Goal: Task Accomplishment & Management: Complete application form

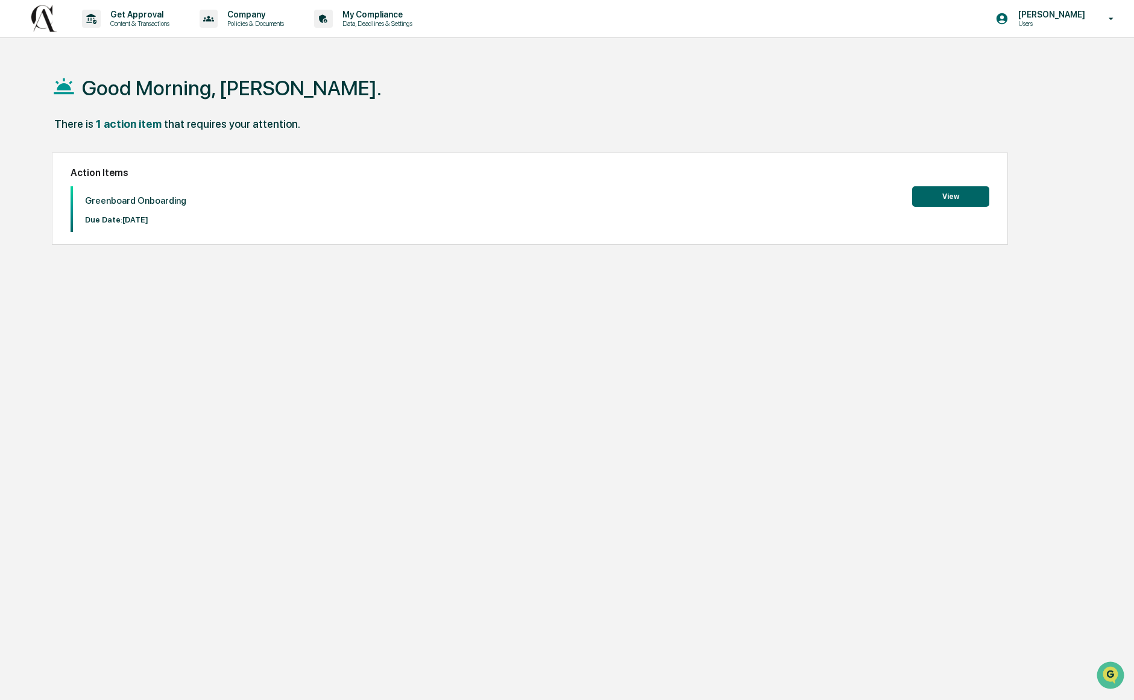
click at [969, 190] on button "View" at bounding box center [950, 196] width 77 height 20
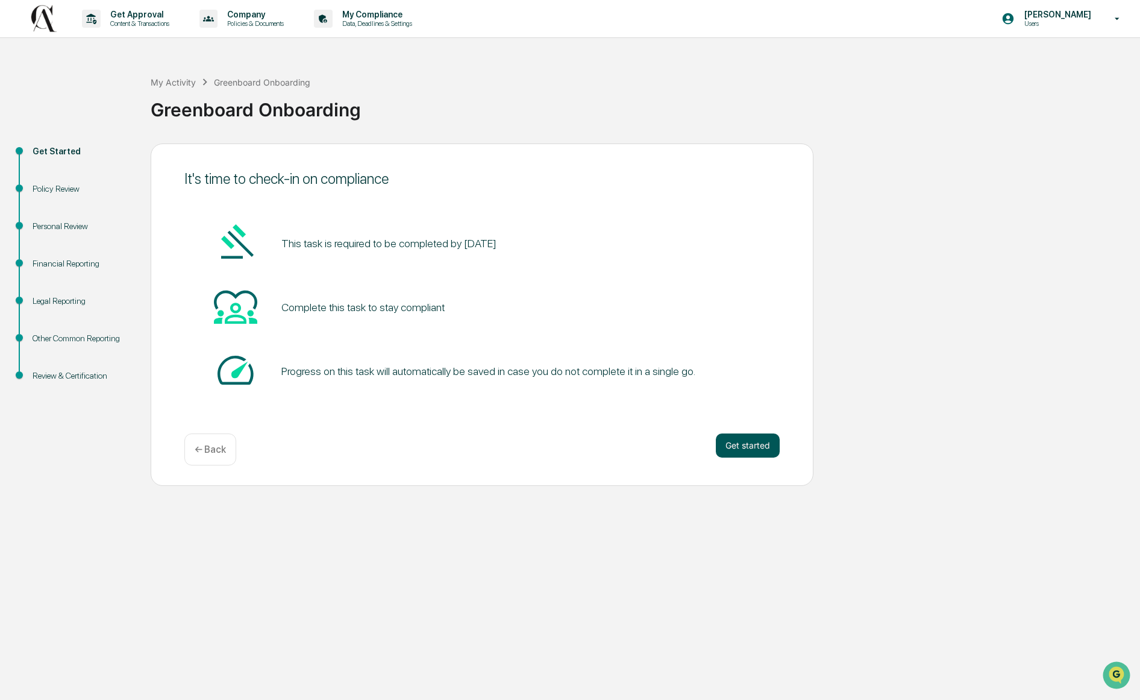
click at [738, 444] on button "Get started" at bounding box center [748, 445] width 64 height 24
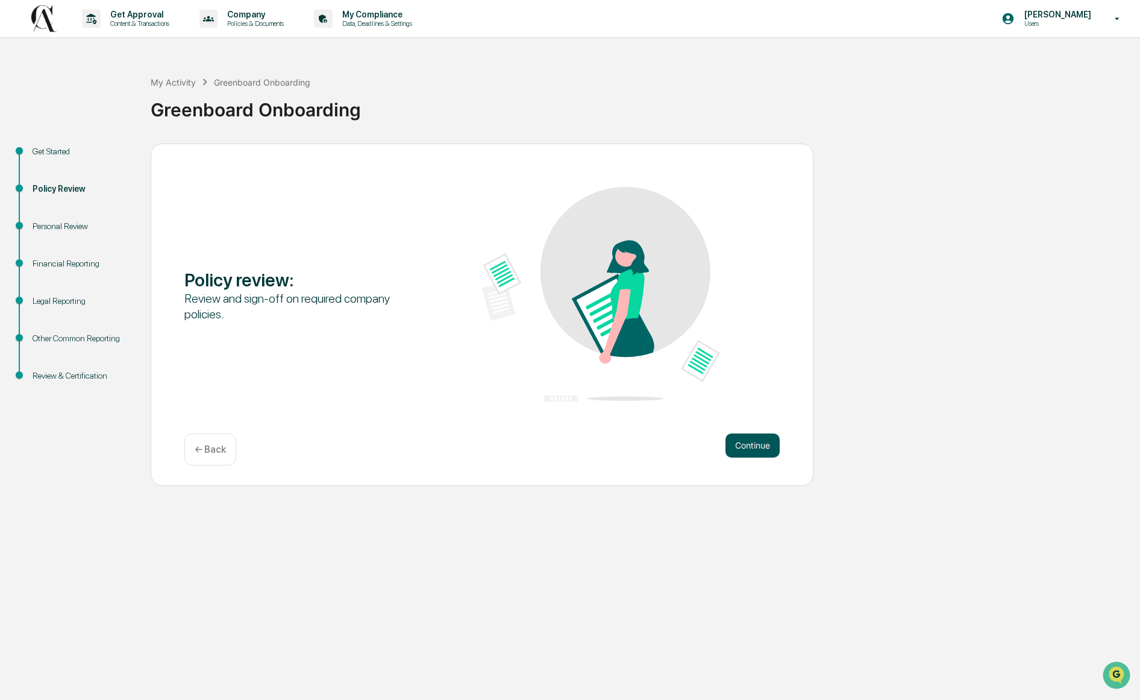
click at [736, 435] on button "Continue" at bounding box center [753, 445] width 54 height 24
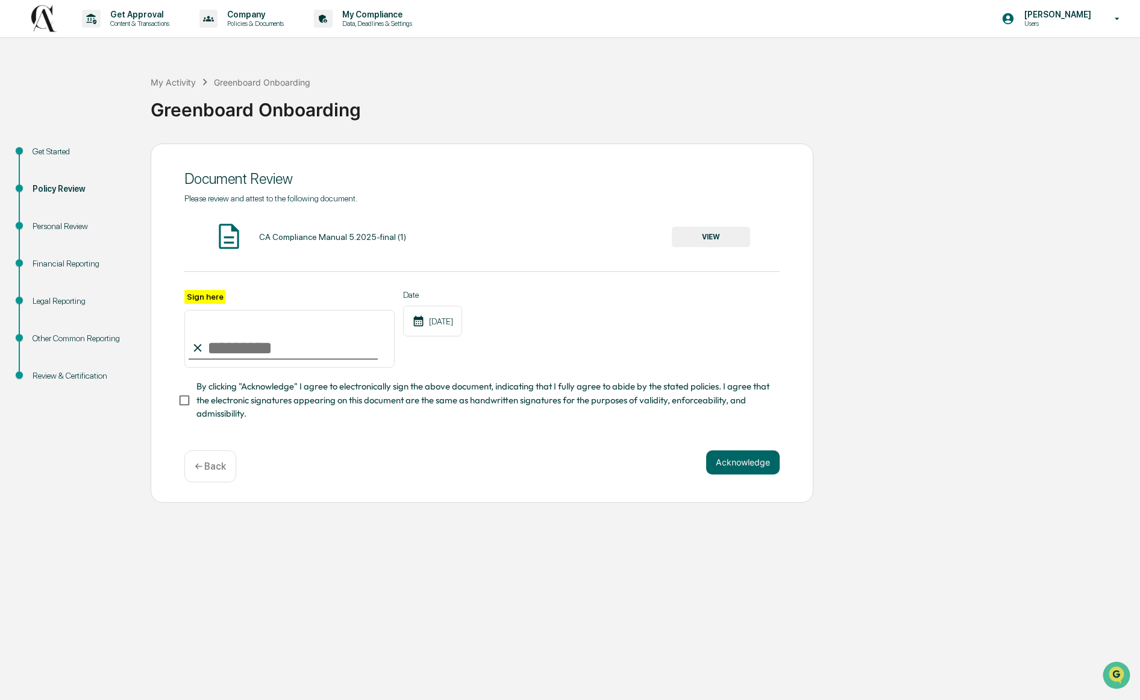
click at [243, 349] on input "Sign here" at bounding box center [289, 339] width 210 height 58
click at [225, 349] on input "Sign here" at bounding box center [289, 339] width 210 height 58
click at [680, 240] on button "VIEW" at bounding box center [711, 237] width 78 height 20
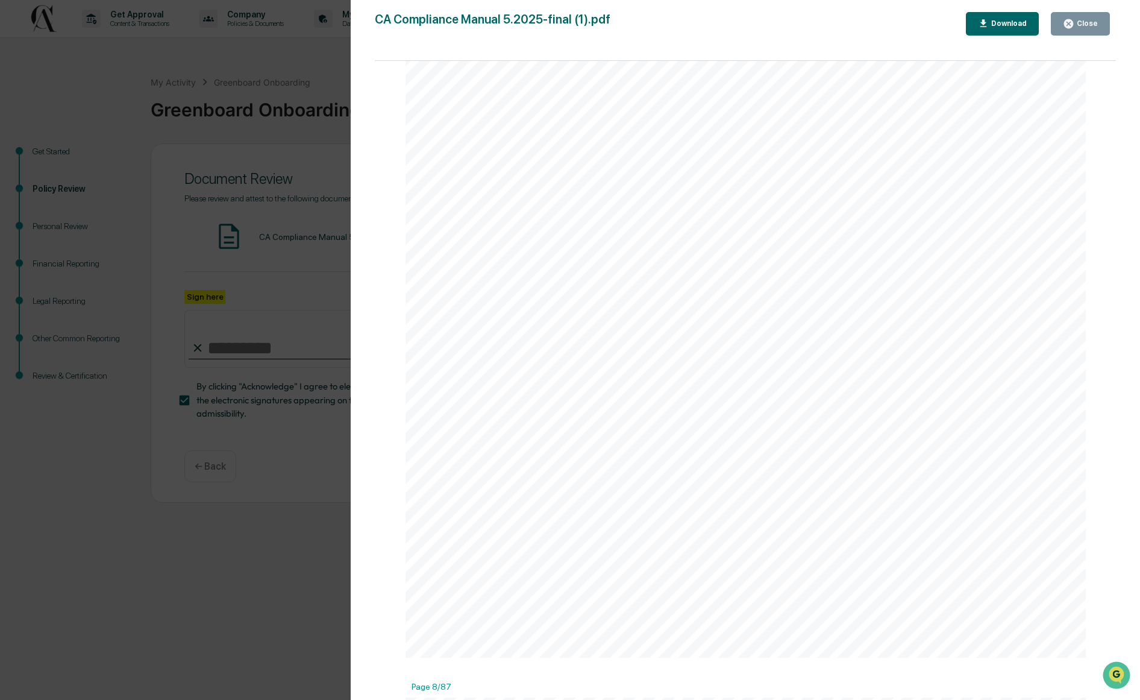
scroll to position [5904, 0]
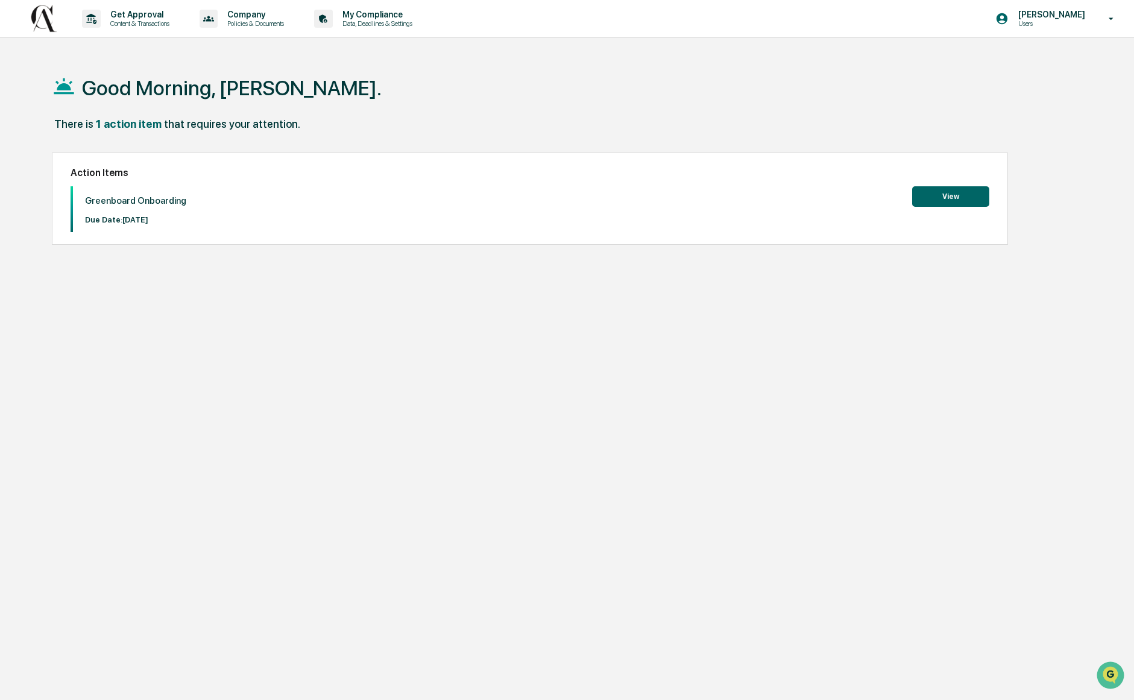
click at [975, 194] on button "View" at bounding box center [950, 196] width 77 height 20
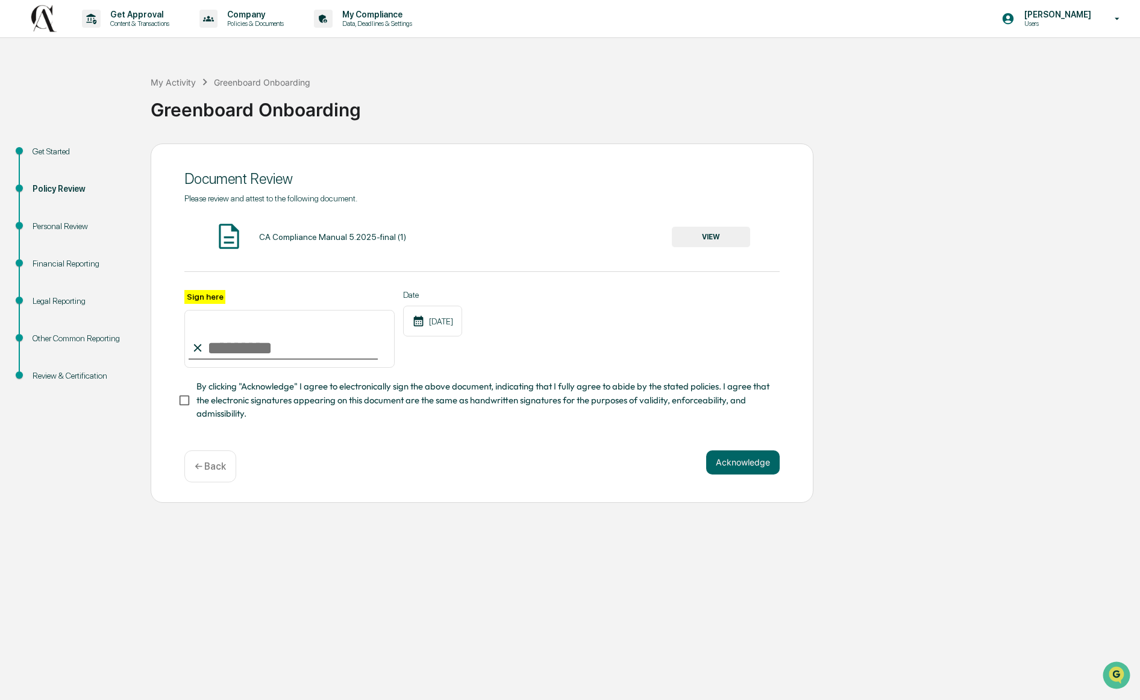
click at [223, 351] on input "Sign here" at bounding box center [289, 339] width 210 height 58
click at [176, 416] on div "Document Review Please review and attest to the following document. CA Complian…" at bounding box center [482, 322] width 663 height 359
click at [225, 332] on input "Sign here" at bounding box center [289, 339] width 210 height 58
drag, startPoint x: 206, startPoint y: 327, endPoint x: 230, endPoint y: 342, distance: 28.2
click at [230, 342] on input "Sign here" at bounding box center [289, 339] width 210 height 58
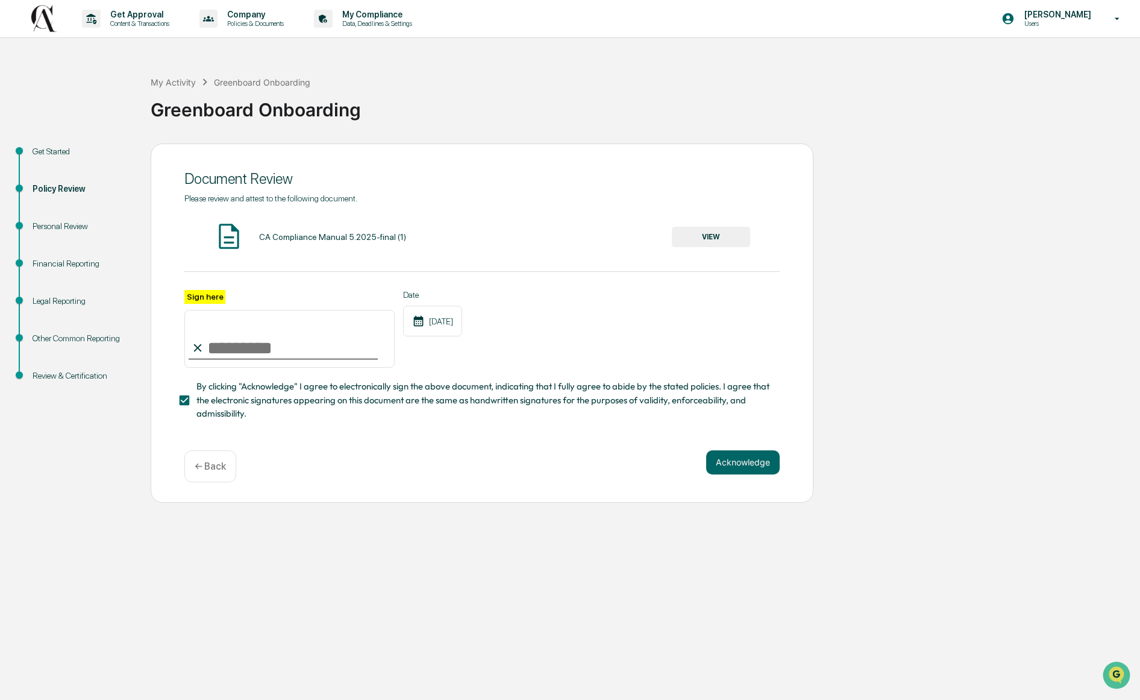
click at [199, 344] on icon at bounding box center [197, 347] width 13 height 13
click at [203, 303] on label "Sign here" at bounding box center [204, 297] width 41 height 14
click at [203, 310] on input "Sign here" at bounding box center [289, 339] width 210 height 58
click at [202, 299] on label "Sign here" at bounding box center [204, 297] width 41 height 14
click at [202, 310] on input "Sign here" at bounding box center [289, 339] width 210 height 58
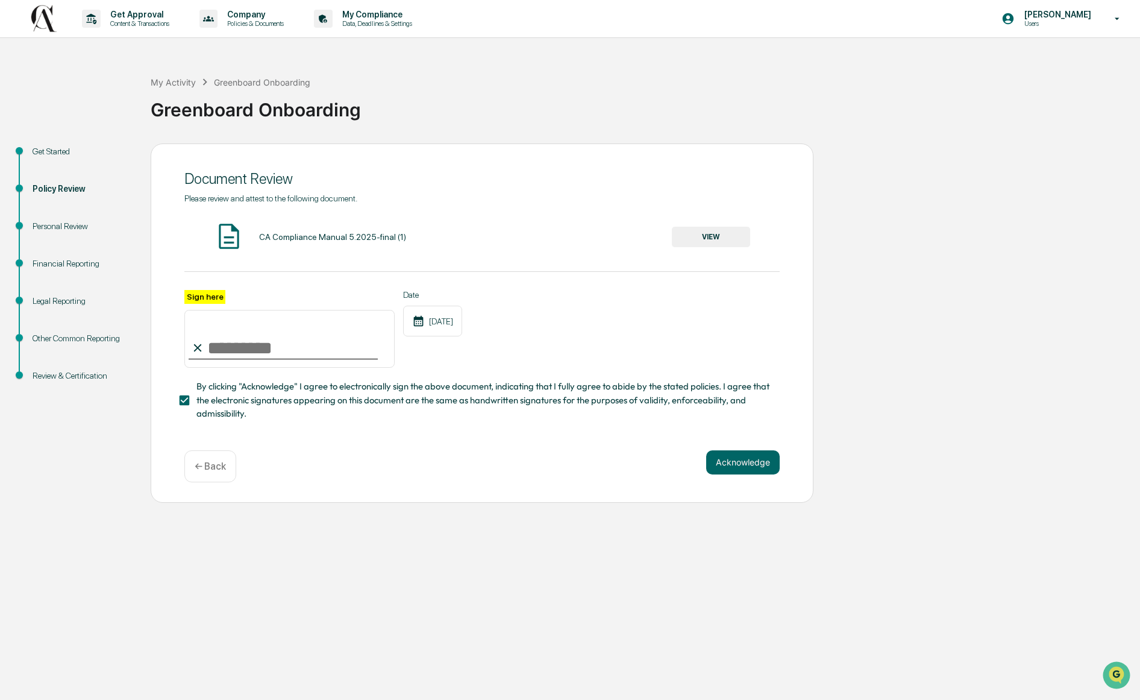
click at [244, 354] on input "Sign here" at bounding box center [289, 339] width 210 height 58
type input "**********"
click at [729, 474] on button "Acknowledge" at bounding box center [743, 462] width 74 height 24
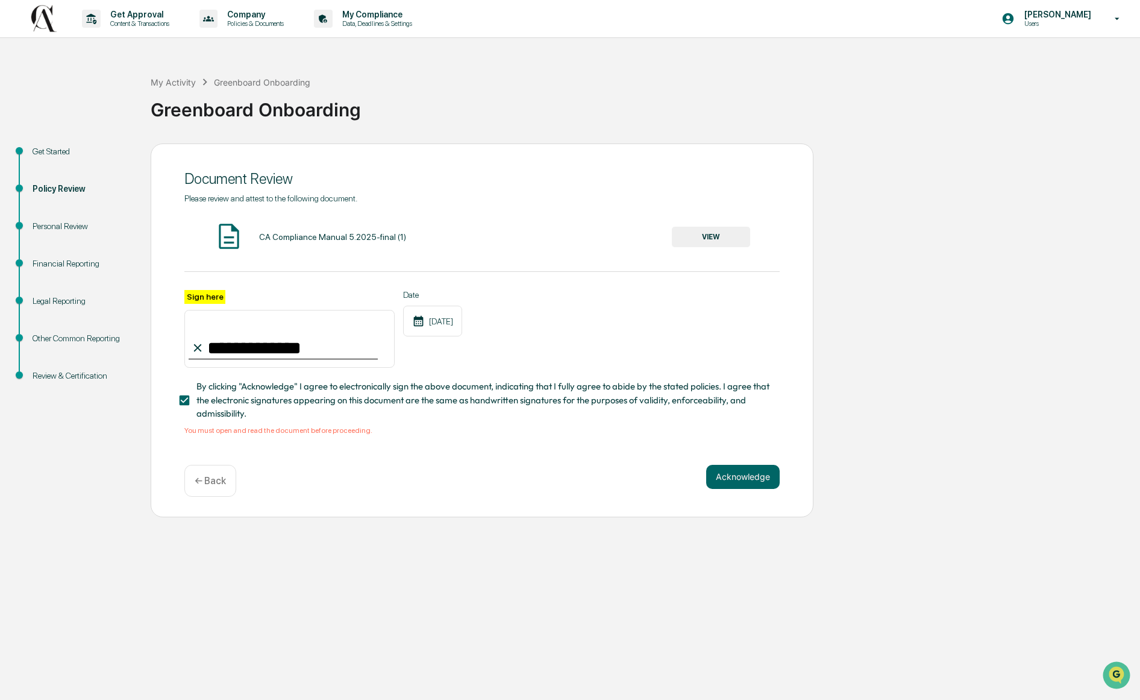
click at [226, 486] on p "← Back" at bounding box center [210, 480] width 31 height 11
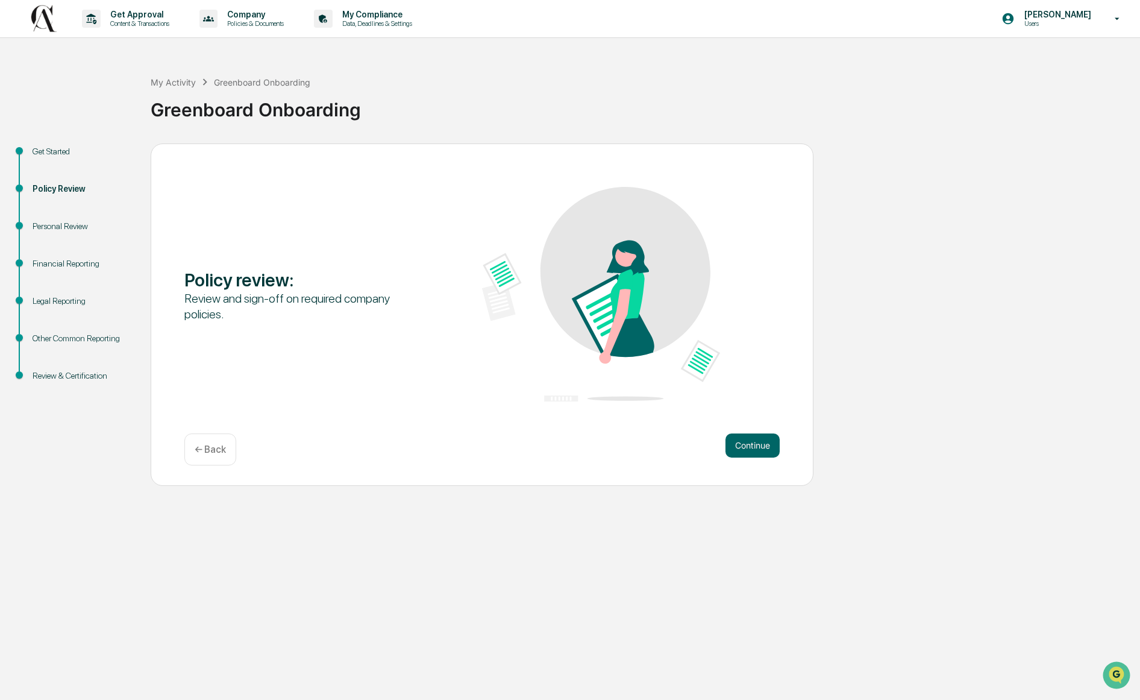
click at [786, 447] on div "Policy review : Review and sign-off on required company policies. Continue ← Ba…" at bounding box center [482, 314] width 663 height 342
click at [762, 439] on button "Continue" at bounding box center [753, 445] width 54 height 24
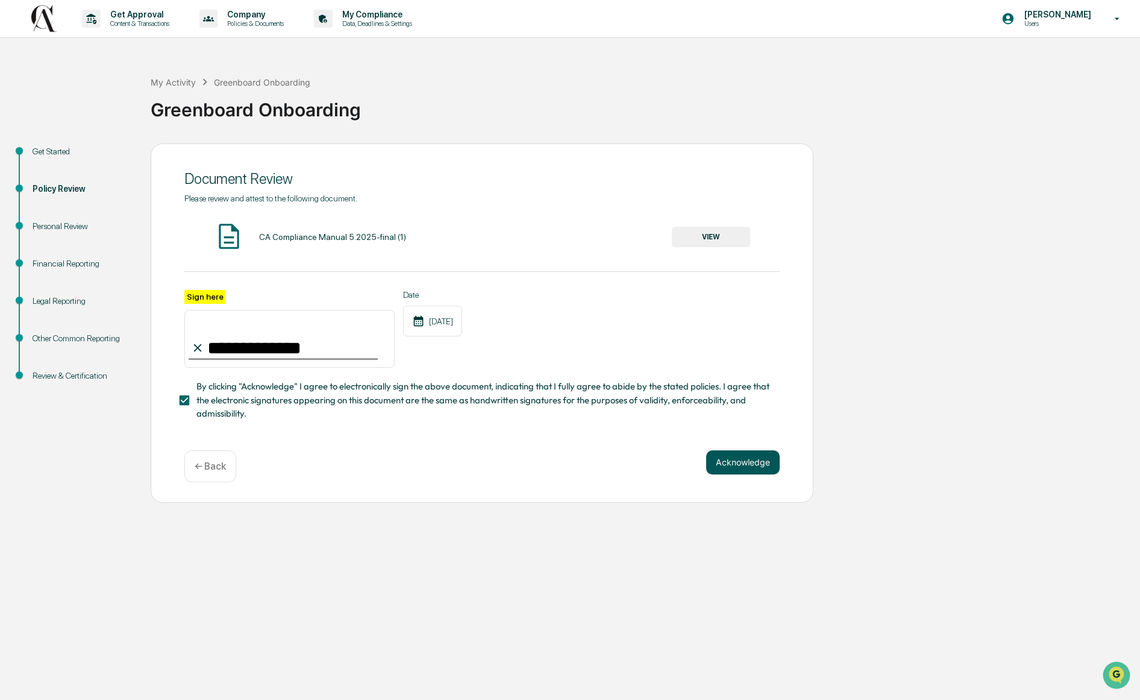
click at [750, 474] on button "Acknowledge" at bounding box center [743, 462] width 74 height 24
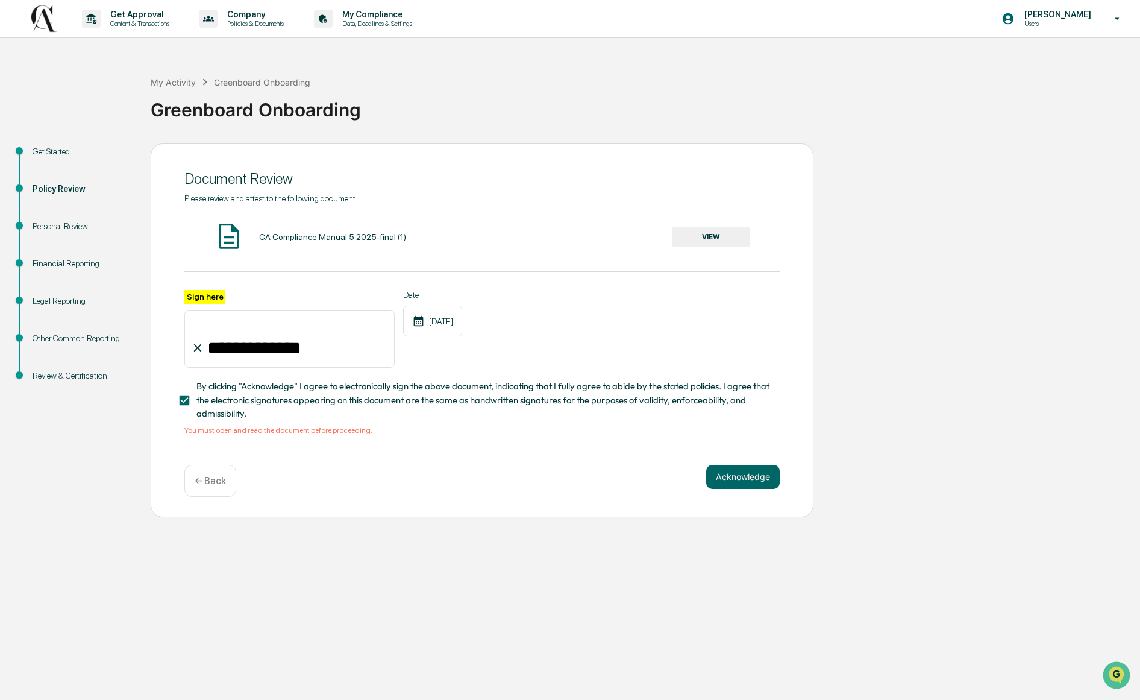
click at [716, 246] on button "VIEW" at bounding box center [711, 237] width 78 height 20
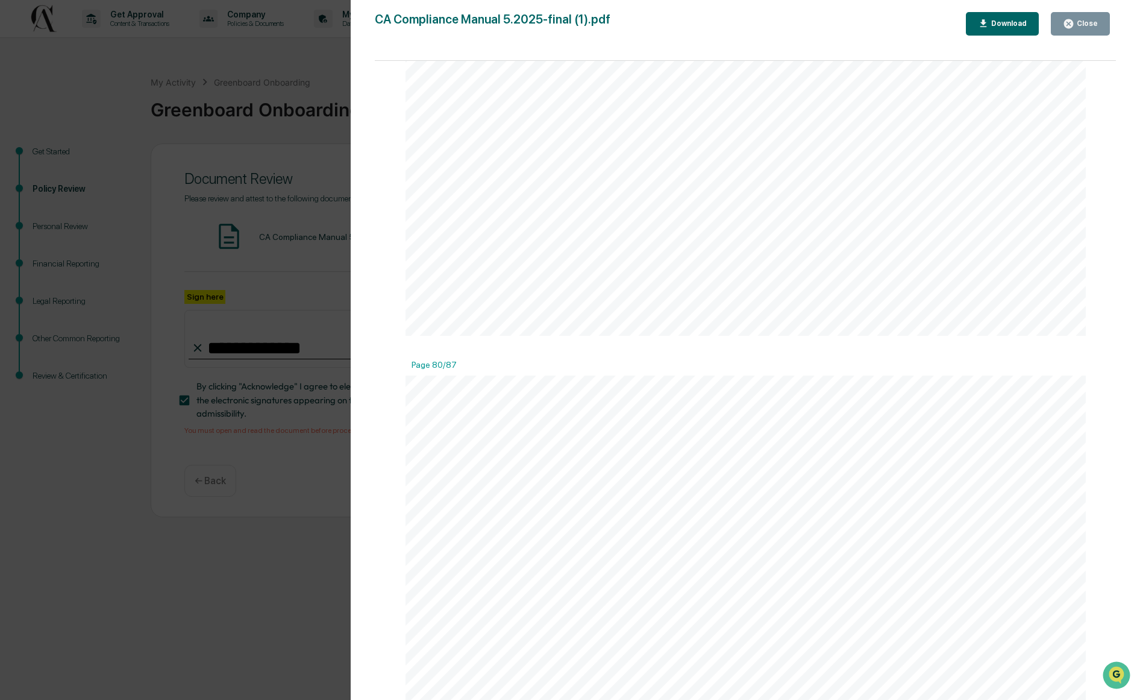
scroll to position [71942, 0]
click at [1058, 28] on button "Close" at bounding box center [1080, 24] width 59 height 24
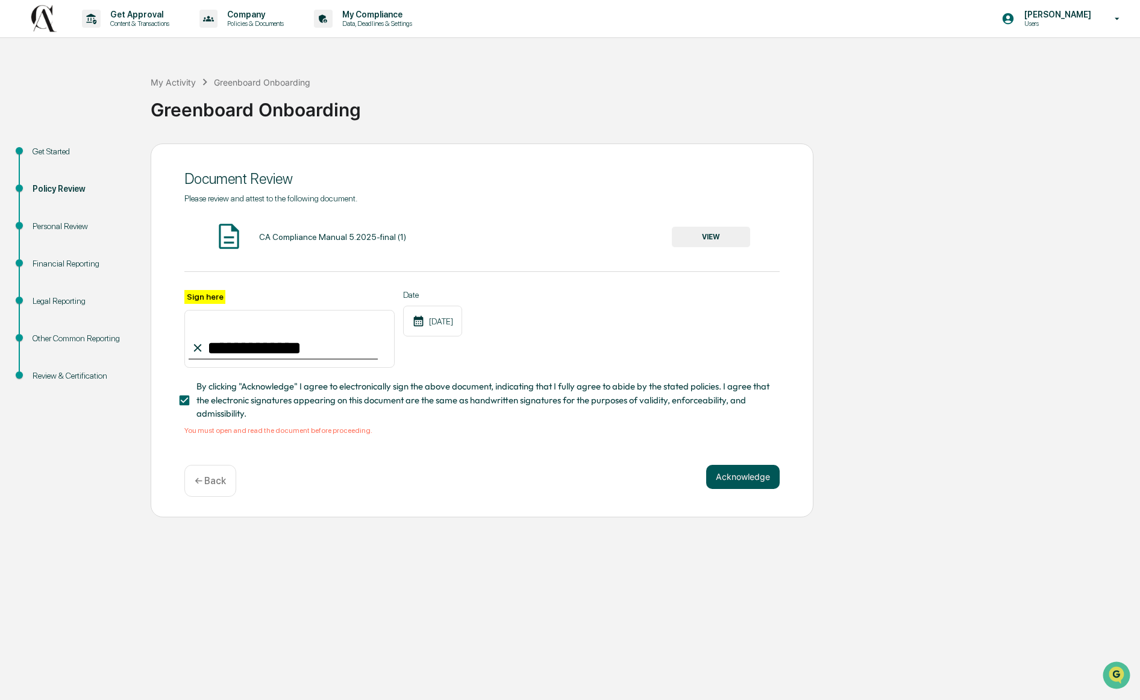
click at [726, 489] on button "Acknowledge" at bounding box center [743, 477] width 74 height 24
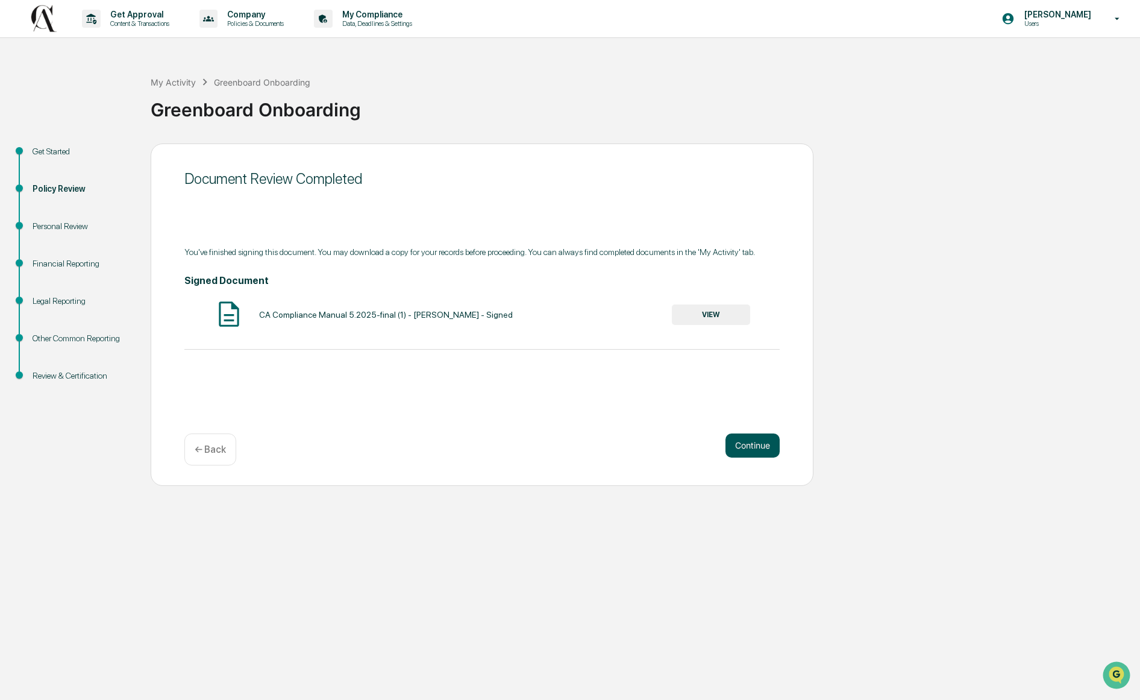
click at [744, 444] on button "Continue" at bounding box center [753, 445] width 54 height 24
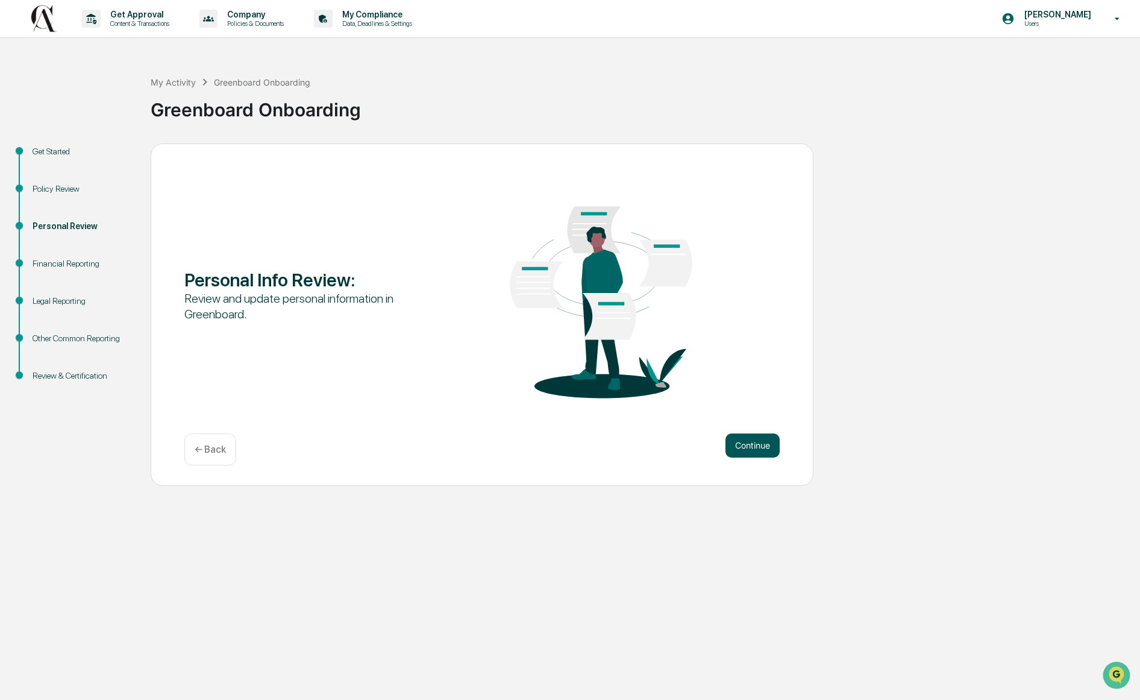
click at [746, 452] on button "Continue" at bounding box center [753, 445] width 54 height 24
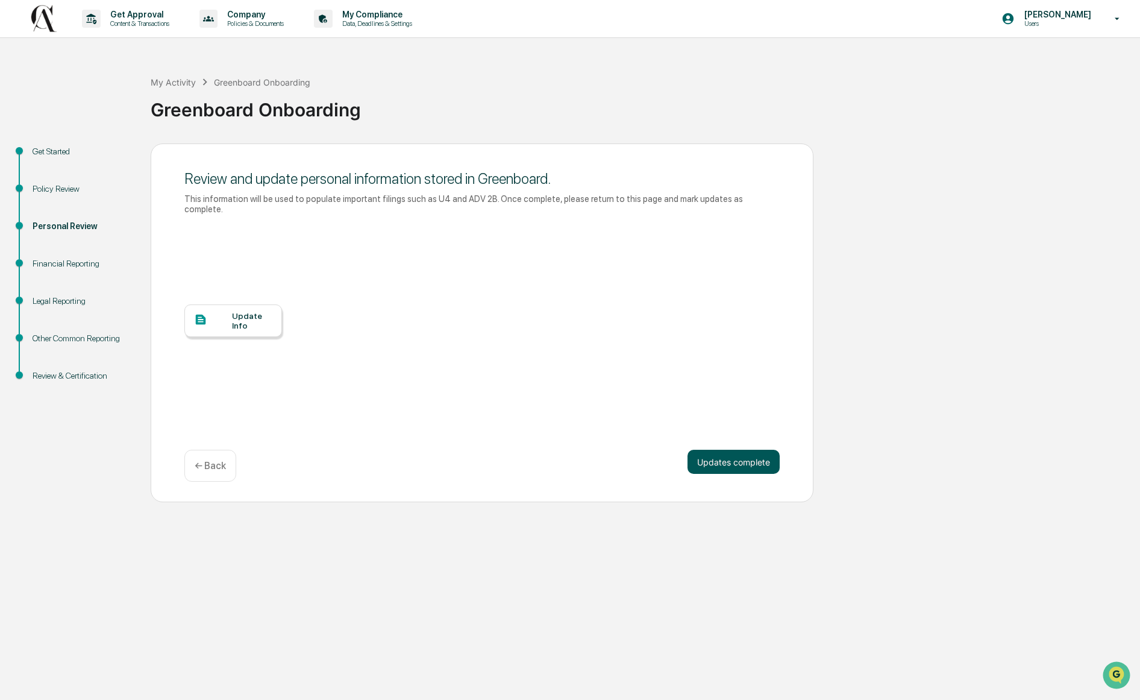
click at [746, 457] on button "Updates complete" at bounding box center [734, 462] width 92 height 24
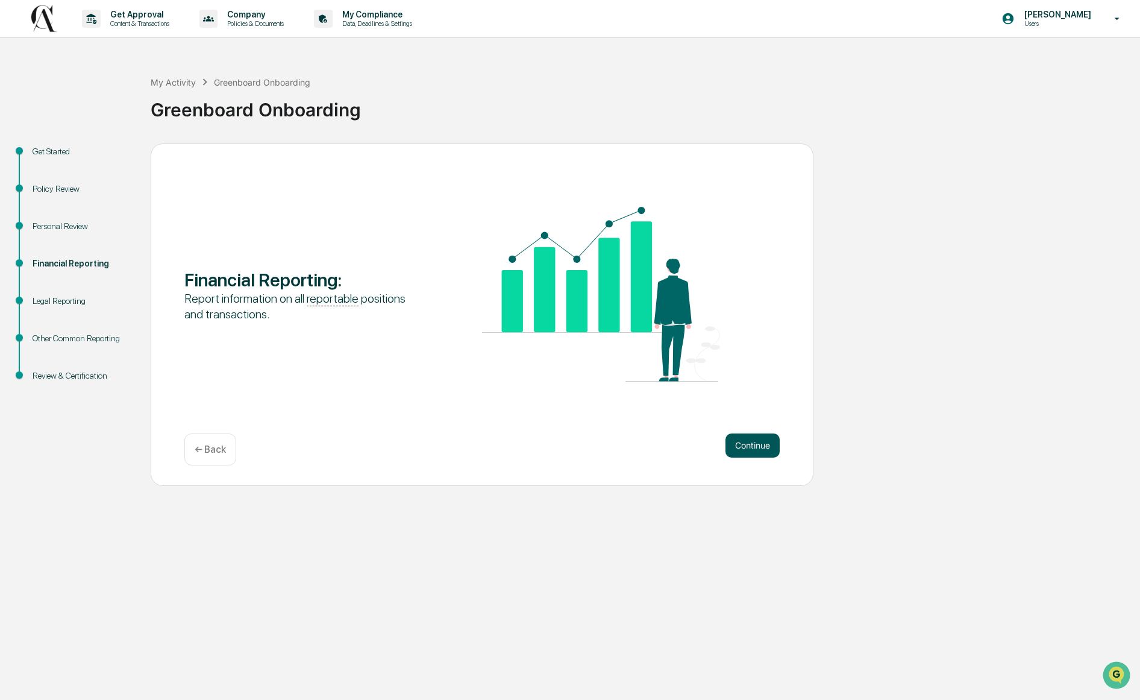
click at [742, 452] on button "Continue" at bounding box center [753, 445] width 54 height 24
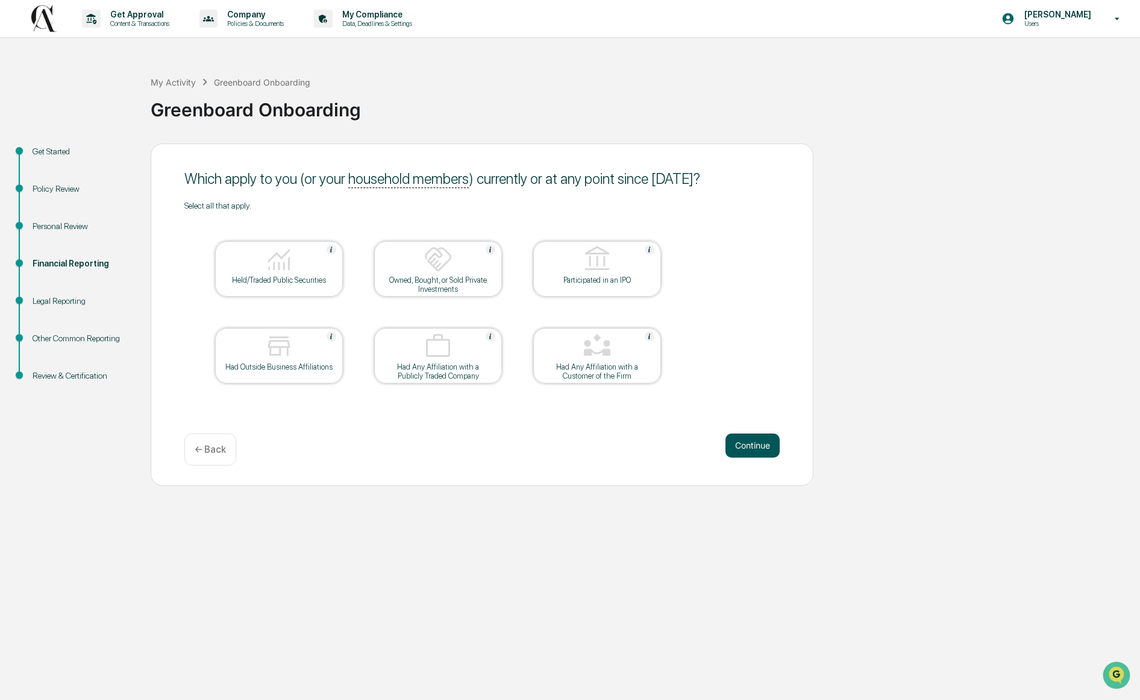
click at [735, 435] on button "Continue" at bounding box center [753, 445] width 54 height 24
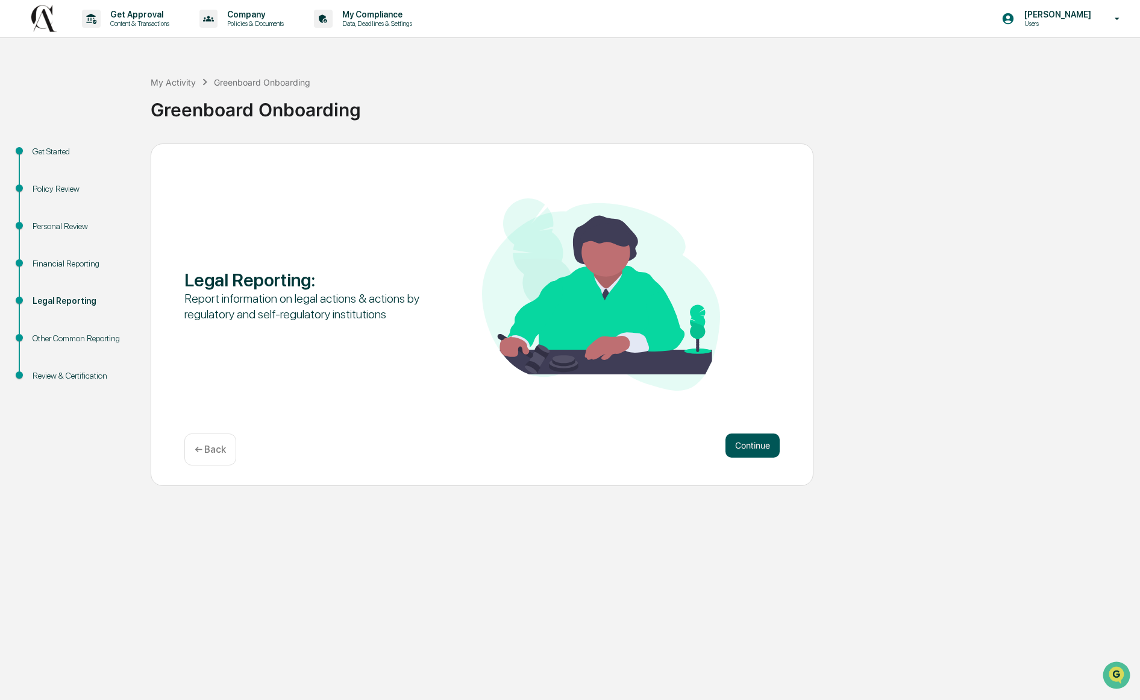
click at [750, 447] on button "Continue" at bounding box center [753, 445] width 54 height 24
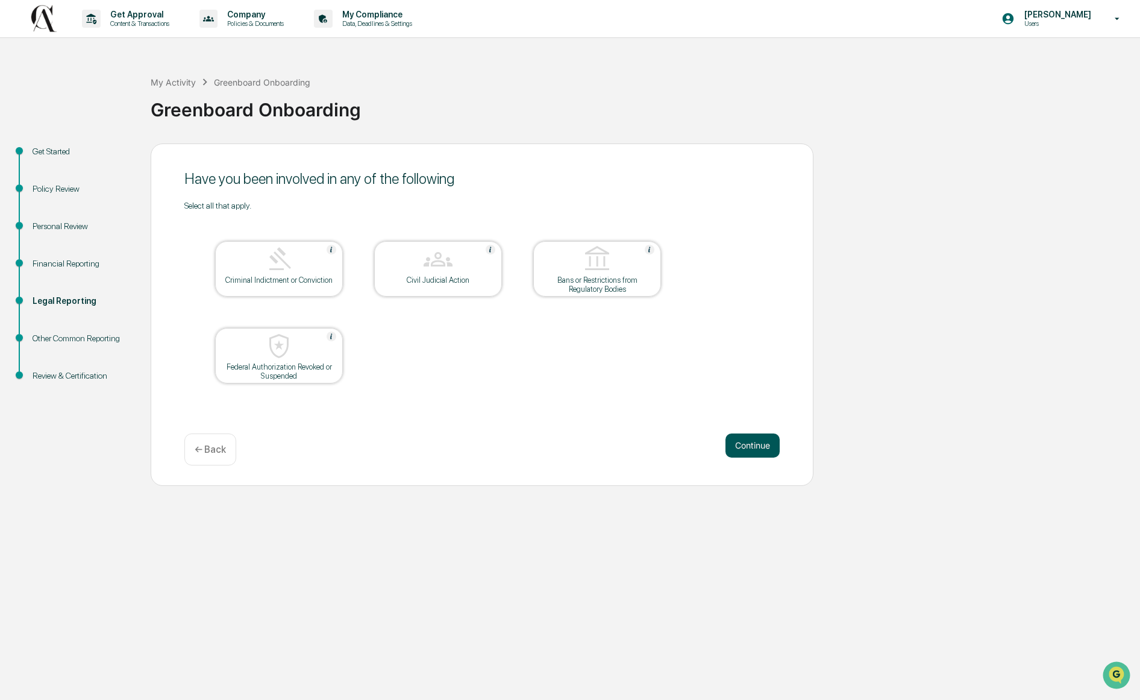
click at [741, 444] on button "Continue" at bounding box center [753, 445] width 54 height 24
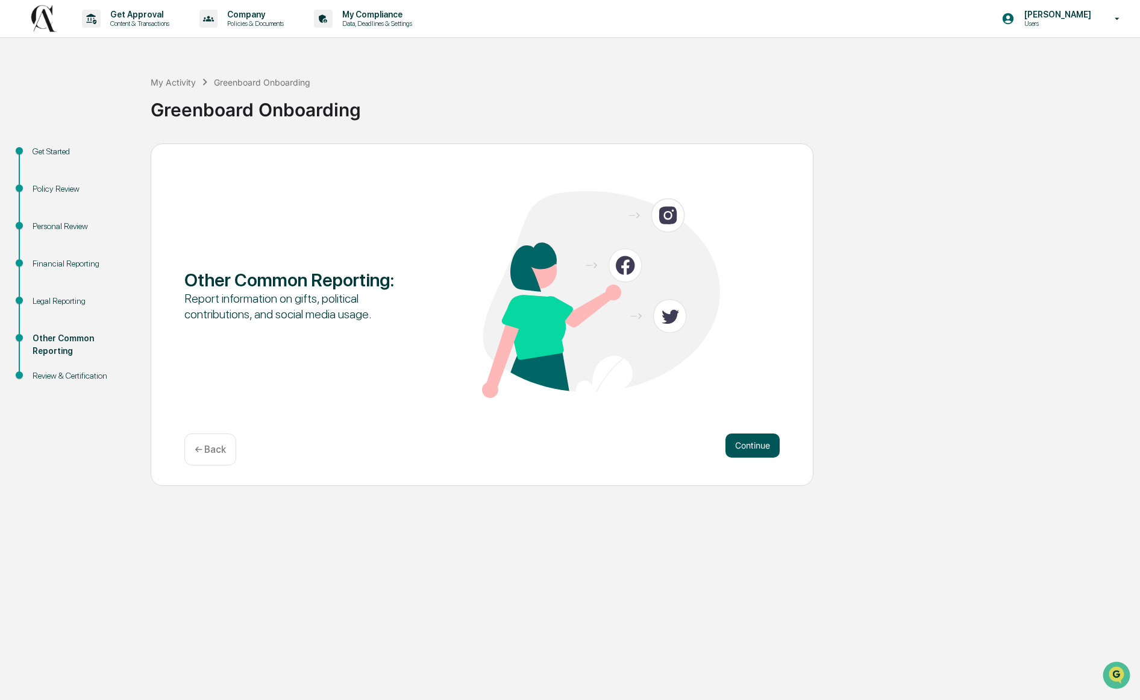
click at [752, 436] on button "Continue" at bounding box center [753, 445] width 54 height 24
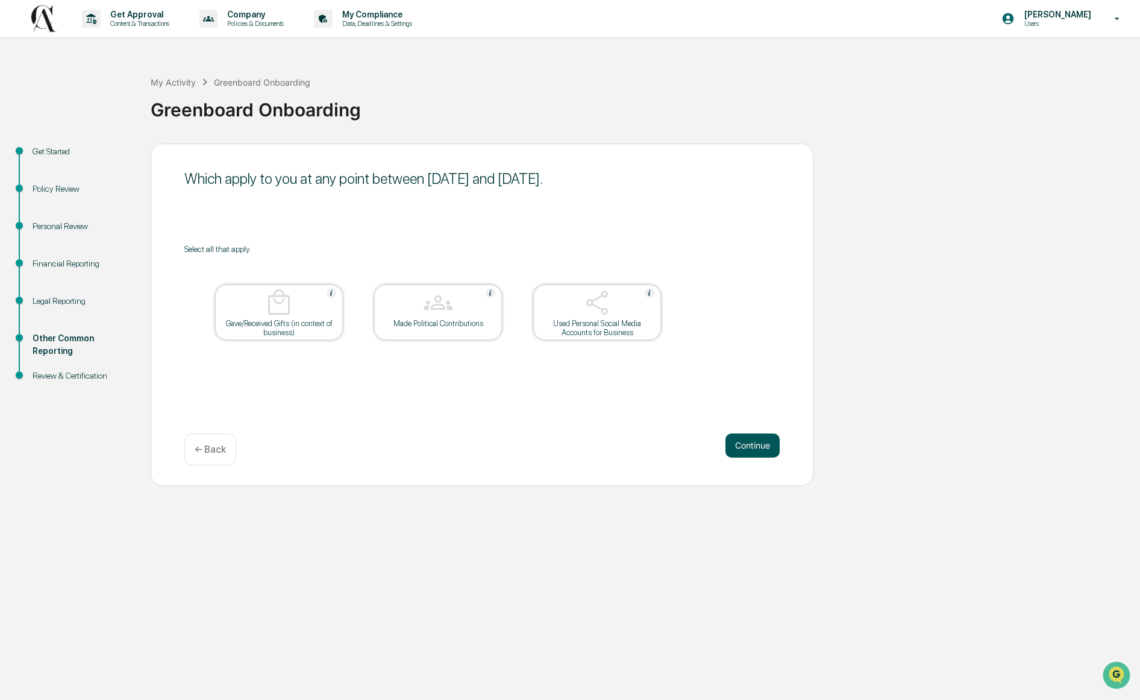
click at [749, 442] on button "Continue" at bounding box center [753, 445] width 54 height 24
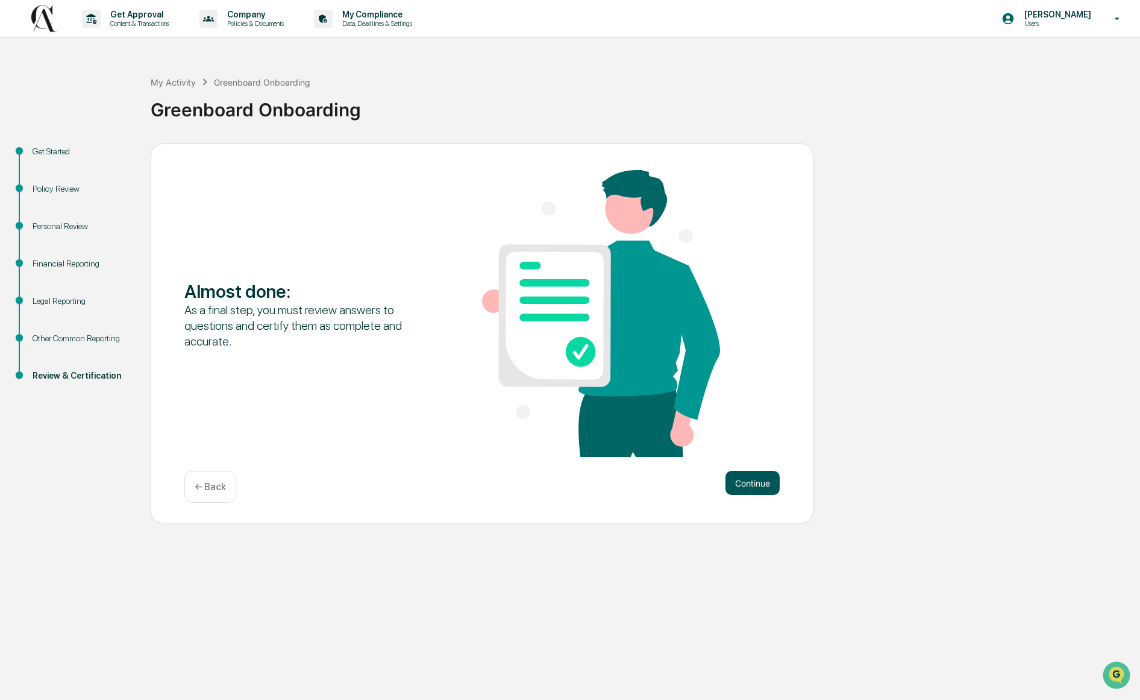
click at [749, 489] on button "Continue" at bounding box center [753, 483] width 54 height 24
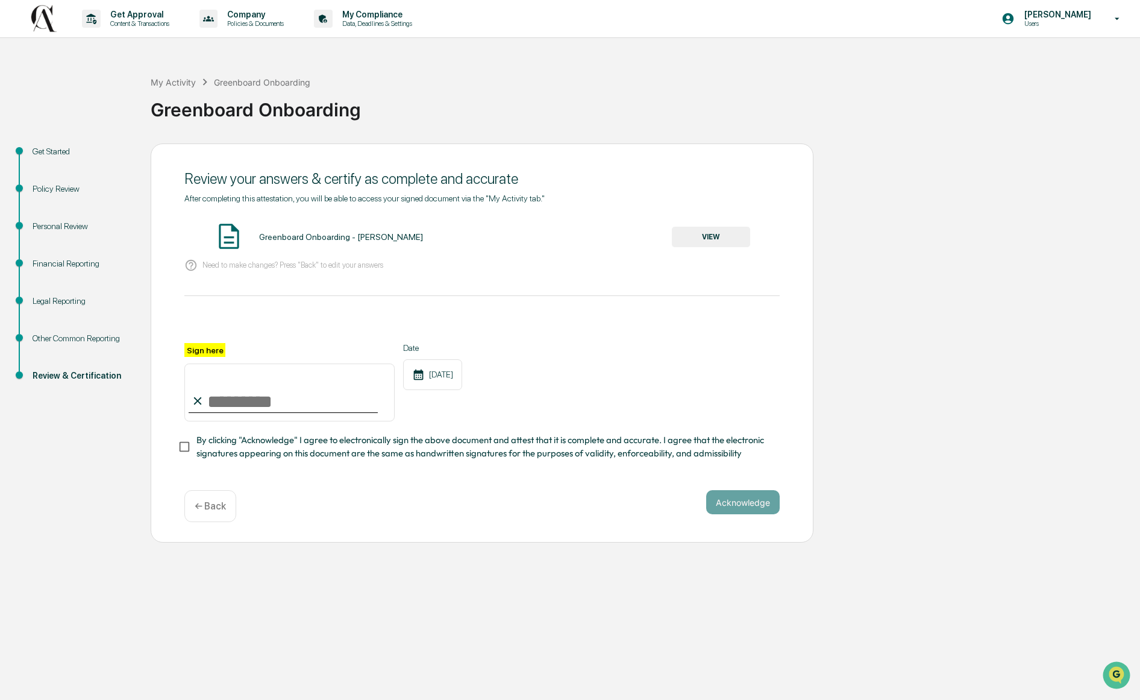
click at [260, 403] on input "Sign here" at bounding box center [289, 392] width 210 height 58
type input "**********"
click at [743, 514] on button "Acknowledge" at bounding box center [743, 502] width 74 height 24
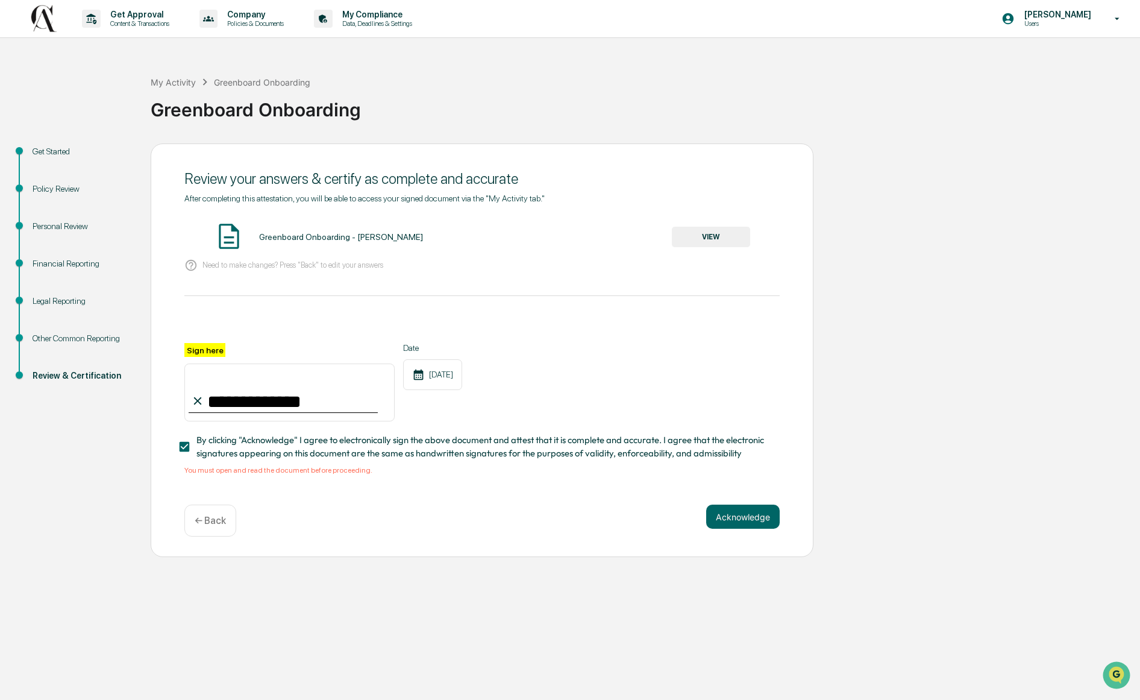
click at [689, 247] on button "VIEW" at bounding box center [711, 237] width 78 height 20
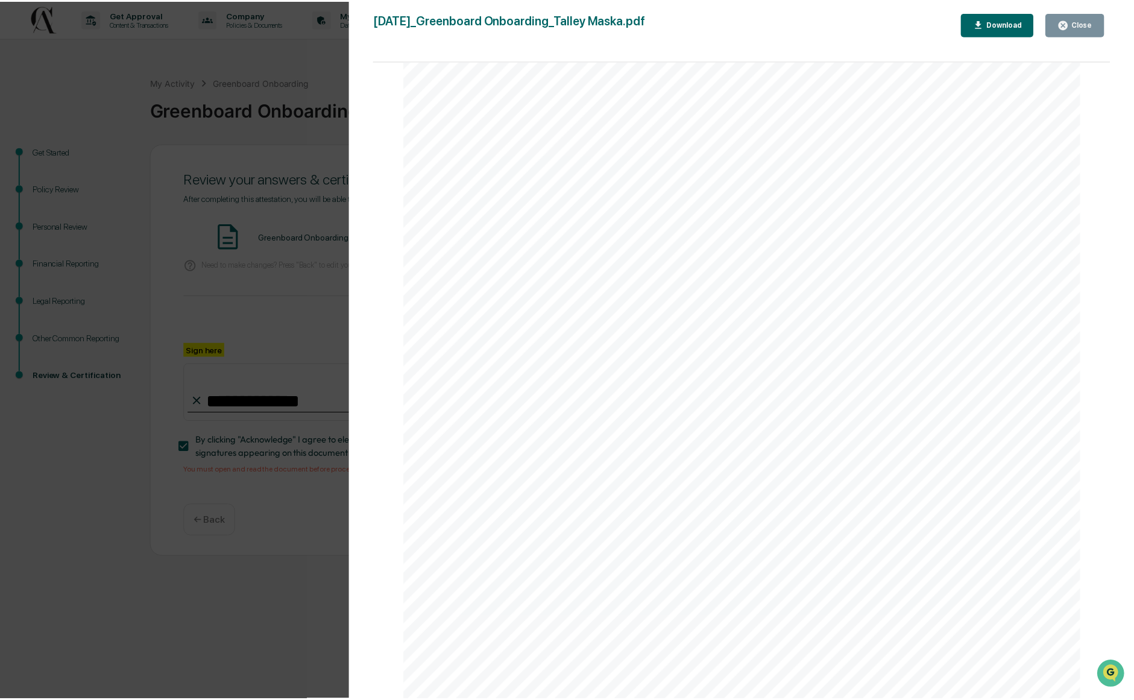
scroll to position [3365, 0]
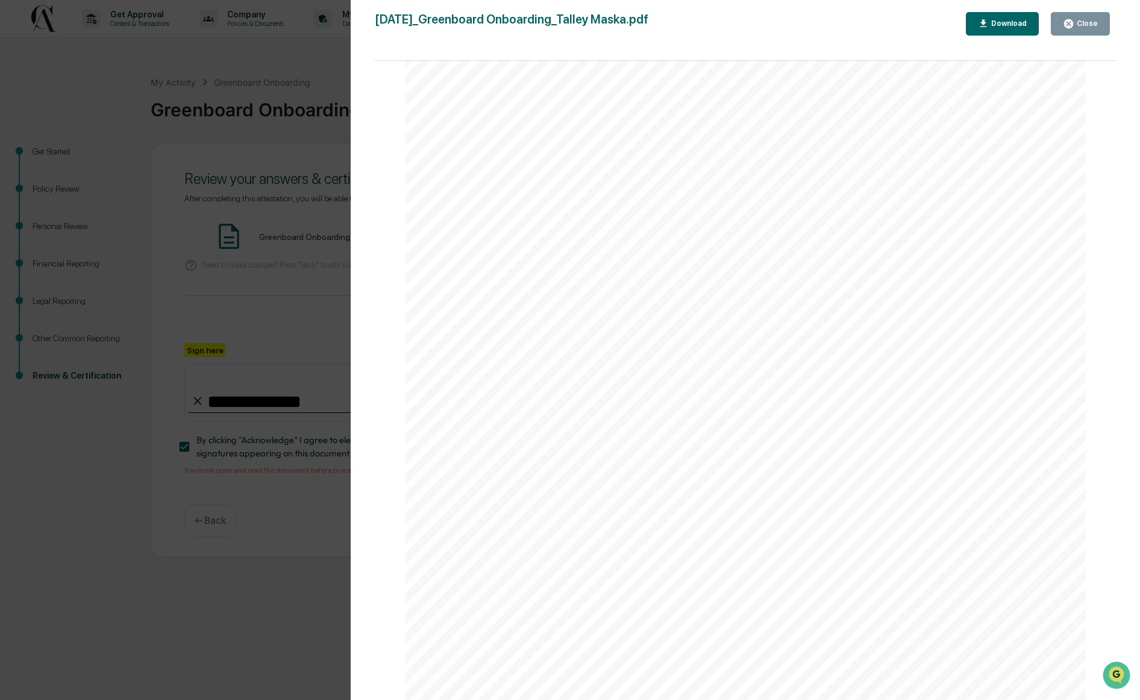
click at [990, 28] on div "Download" at bounding box center [1008, 23] width 38 height 8
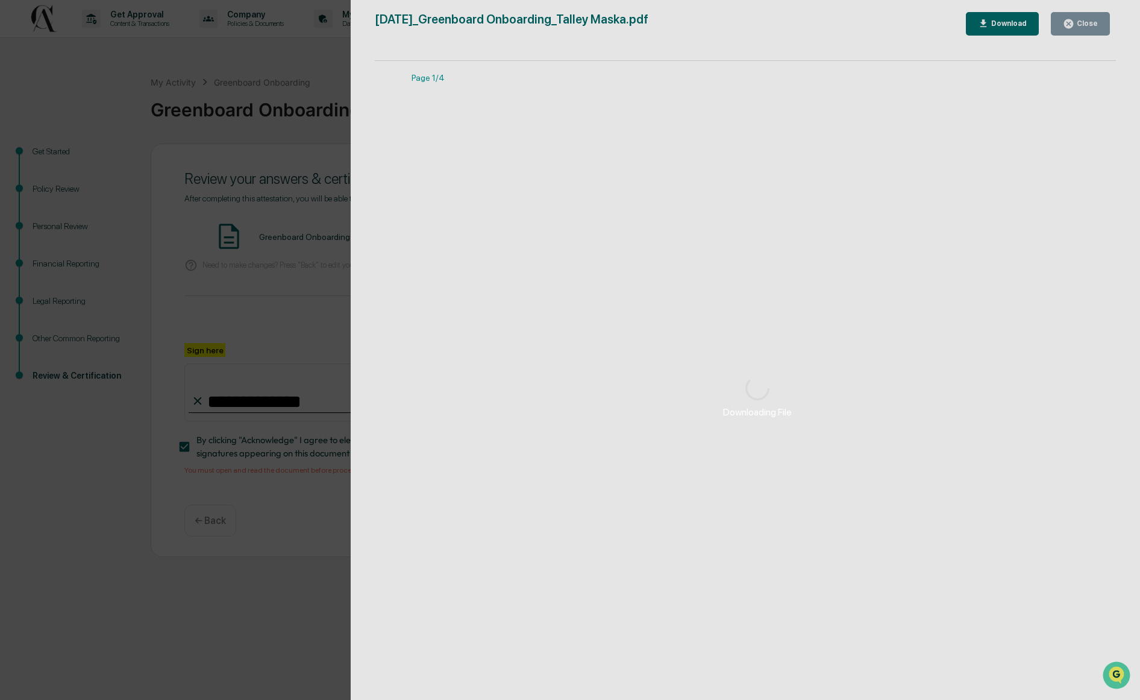
click at [1084, 21] on div "Downloading File" at bounding box center [758, 397] width 814 height 794
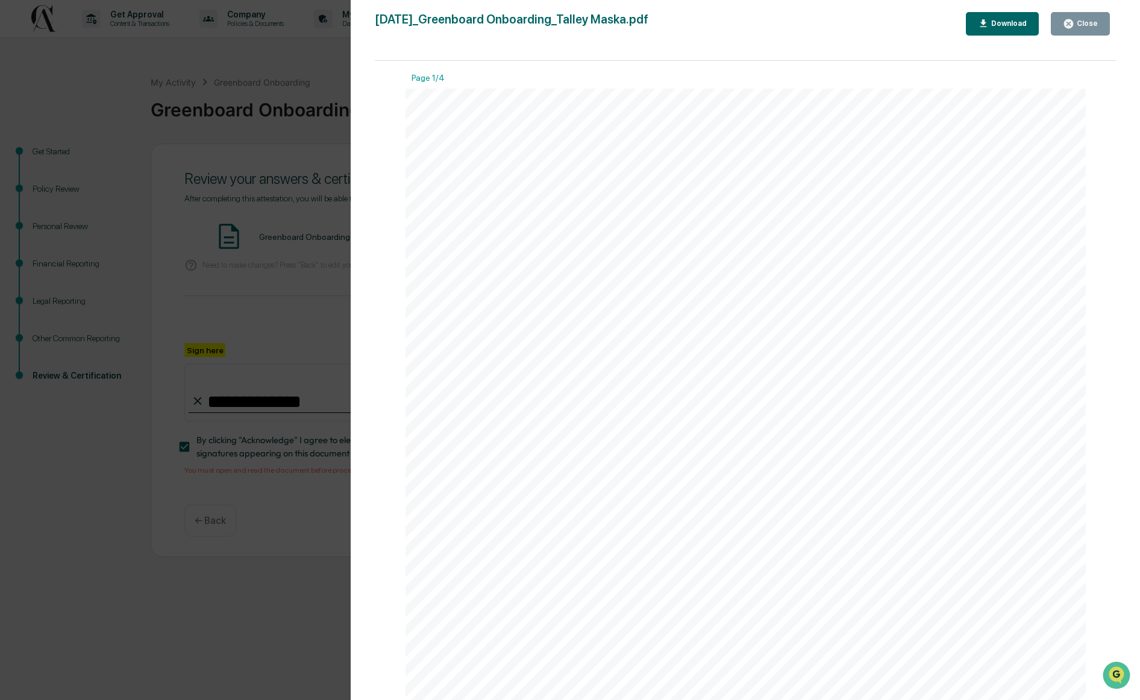
drag, startPoint x: 1009, startPoint y: 187, endPoint x: 1052, endPoint y: 61, distance: 132.8
click at [1009, 186] on div "[DATE] Centennial Advisors Greenboard Onboarding - [PERSON_NAME] Contents Finan…" at bounding box center [746, 570] width 681 height 963
click at [1067, 19] on icon "button" at bounding box center [1068, 23] width 11 height 11
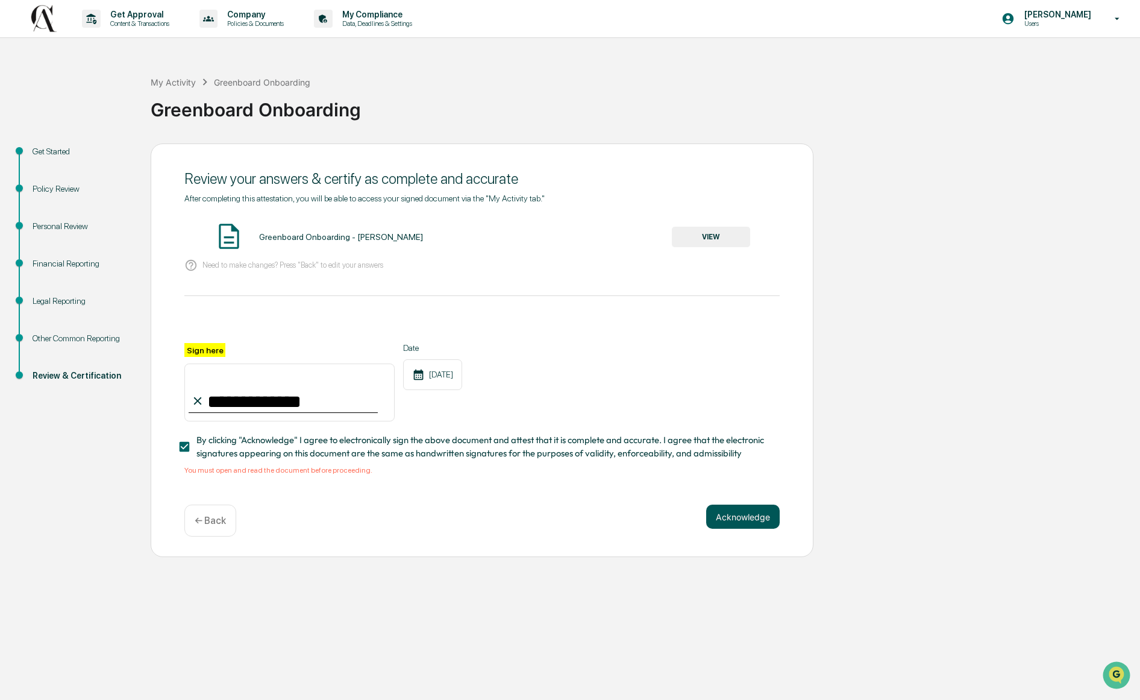
click at [729, 529] on button "Acknowledge" at bounding box center [743, 516] width 74 height 24
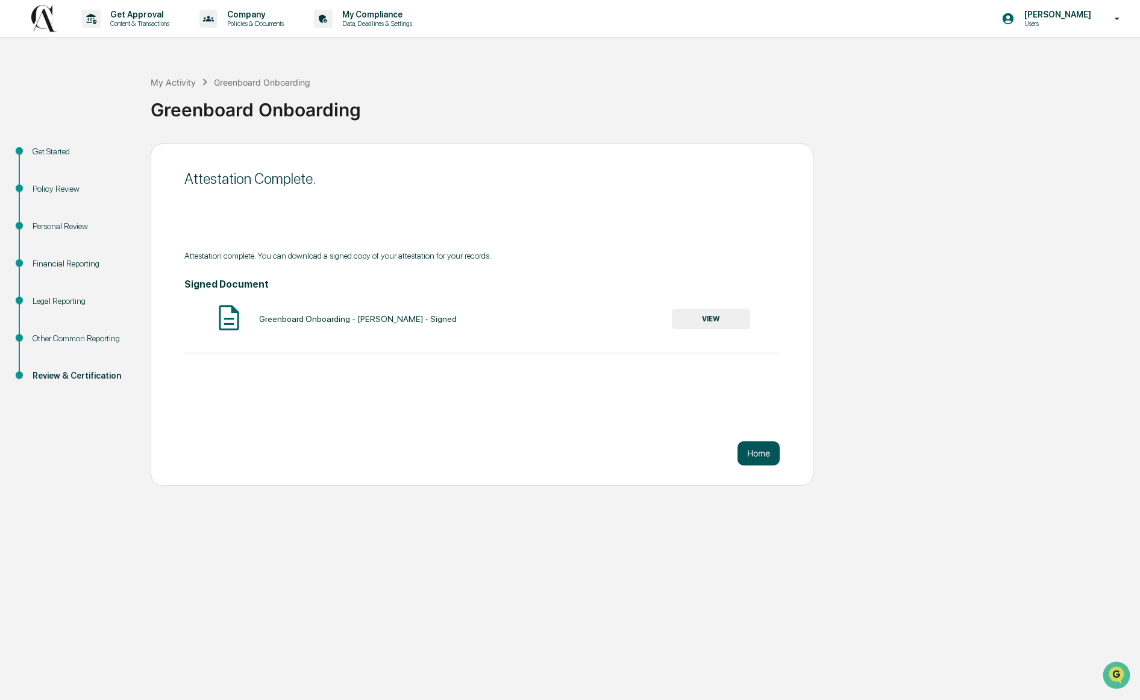
click at [765, 461] on button "Home" at bounding box center [759, 453] width 42 height 24
